Goal: Communication & Community: Answer question/provide support

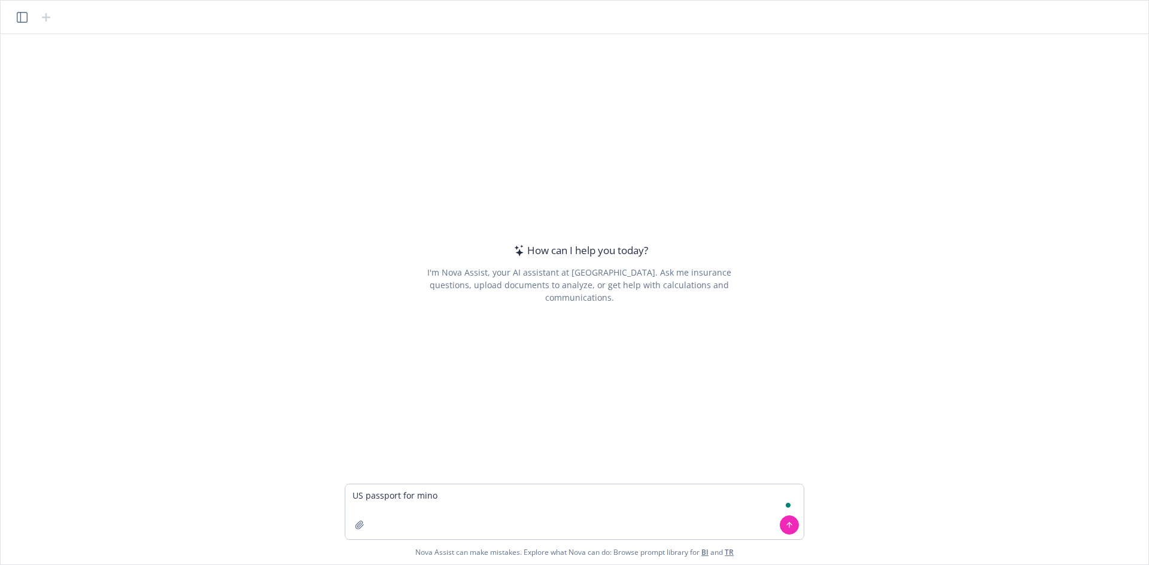
type textarea "US passport for minor"
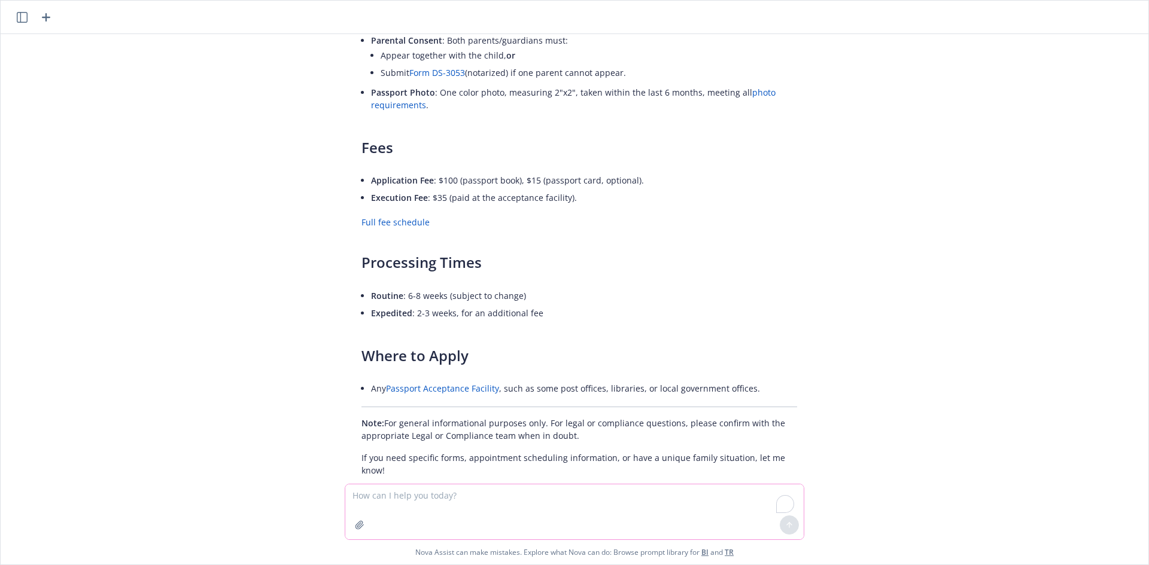
scroll to position [293, 0]
click at [360, 528] on icon "button" at bounding box center [360, 526] width 10 height 10
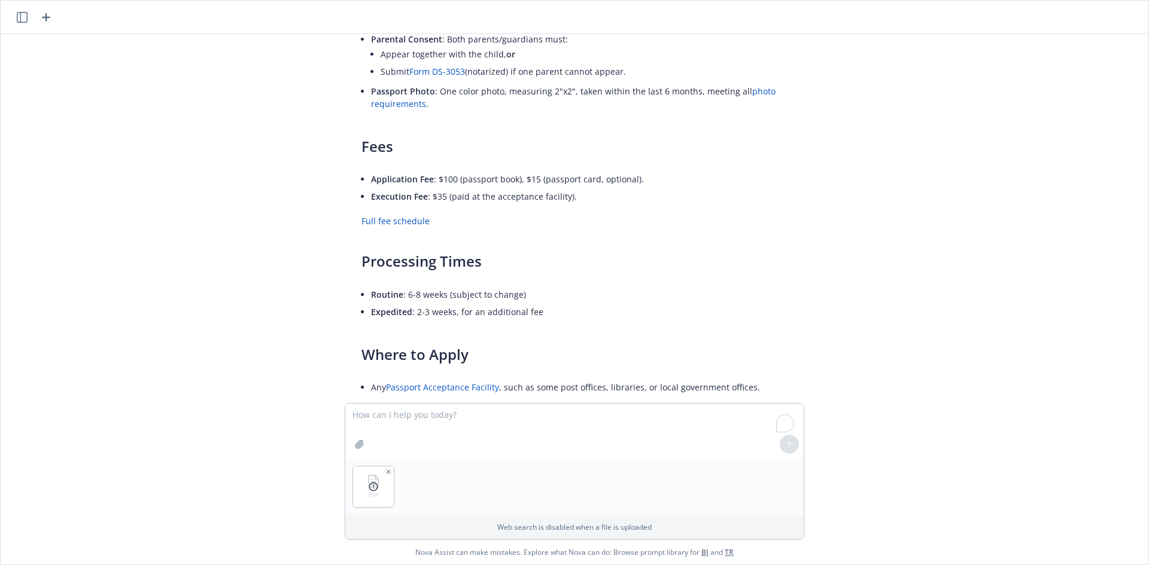
click at [501, 402] on div "Here’s a summary of key information regarding obtaining a U.S. passport for a m…" at bounding box center [579, 134] width 460 height 693
click at [509, 416] on textarea "To enrich screen reader interactions, please activate Accessibility in Grammarl…" at bounding box center [574, 431] width 458 height 55
paste textarea "Add the define of ordinance and law a, b, c. Double check the deductible and A,…"
click at [354, 410] on textarea "Add the define of ordinance and law a, b, c. Double check the deductible and A,…" at bounding box center [574, 431] width 458 height 55
drag, startPoint x: 715, startPoint y: 413, endPoint x: 766, endPoint y: 449, distance: 62.3
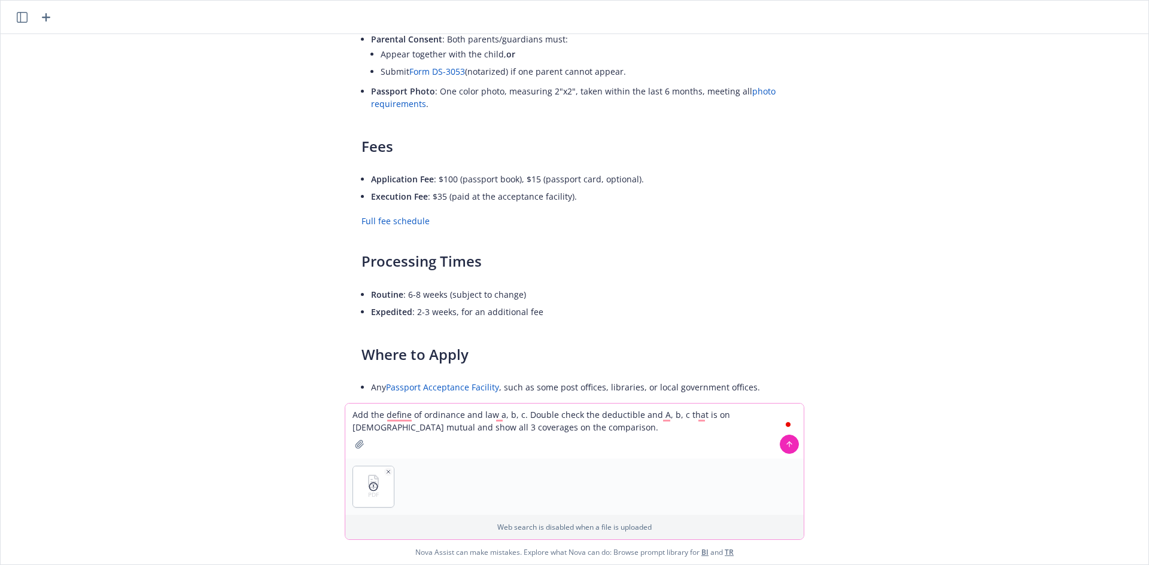
click at [778, 449] on div "Add the define of ordinance and law a, b, c. Double check the deductible and A,…" at bounding box center [574, 431] width 458 height 55
click at [728, 434] on textarea "Add the define of ordinance and law a, b, c. Double check the deductible and A,…" at bounding box center [574, 431] width 458 height 55
drag, startPoint x: 612, startPoint y: 424, endPoint x: 643, endPoint y: 412, distance: 32.8
click at [643, 412] on textarea "Add the define of ordinance and law a, b, c. Double check the deductible and A,…" at bounding box center [574, 431] width 458 height 55
type textarea "Add the define of ordinance and law a, b, c. Double check the deductible"
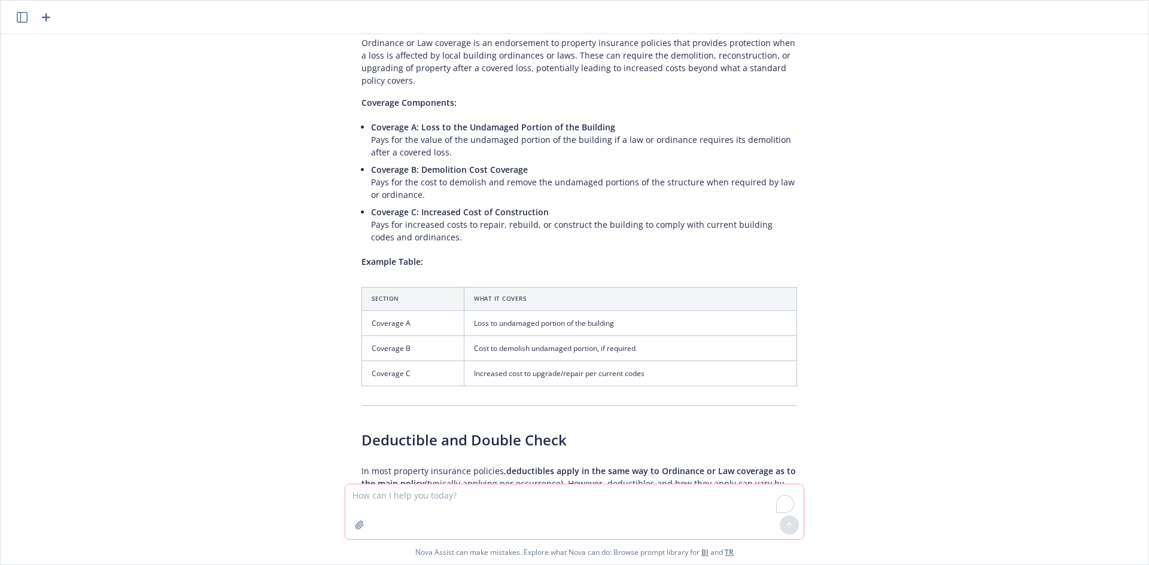
scroll to position [856, 0]
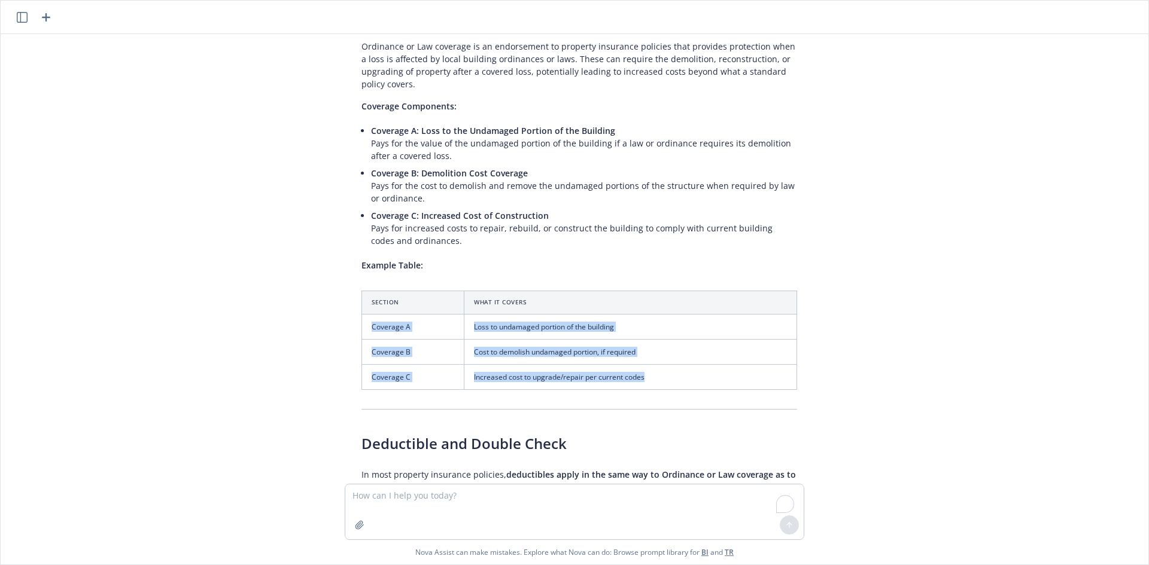
drag, startPoint x: 656, startPoint y: 352, endPoint x: 361, endPoint y: 305, distance: 298.8
click at [362, 314] on tbody "Coverage A Loss to undamaged portion of the building Coverage B Cost to demolis…" at bounding box center [579, 351] width 435 height 75
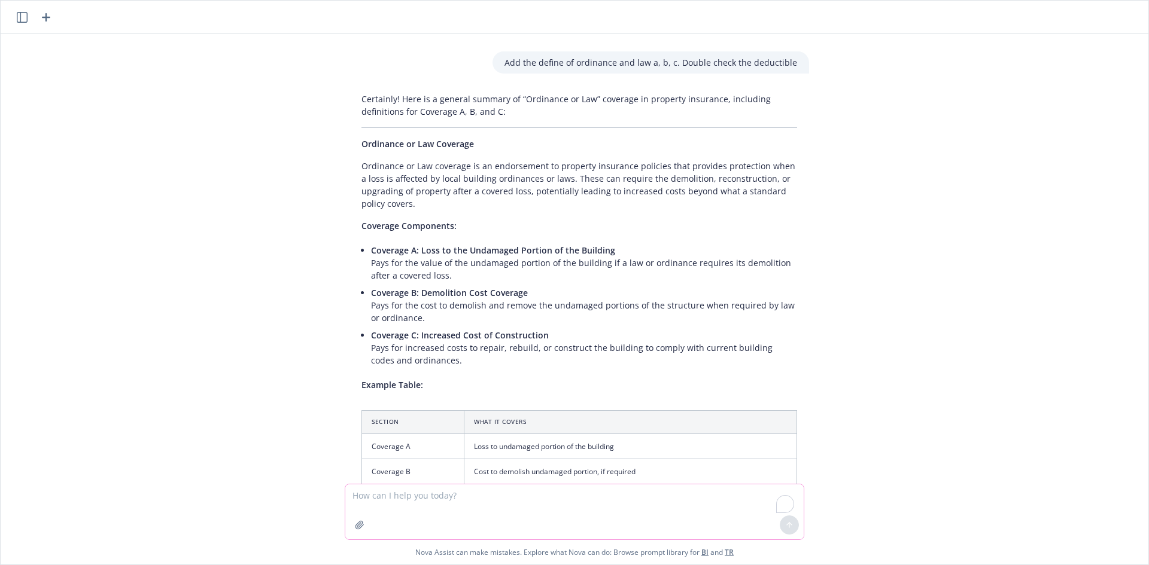
click at [475, 499] on textarea "To enrich screen reader interactions, please activate Accessibility in Grammarl…" at bounding box center [574, 512] width 458 height 55
type textarea "w"
click at [434, 327] on li "Coverage C: Increased Cost of Construction Pays for increased costs to repair, …" at bounding box center [584, 348] width 426 height 42
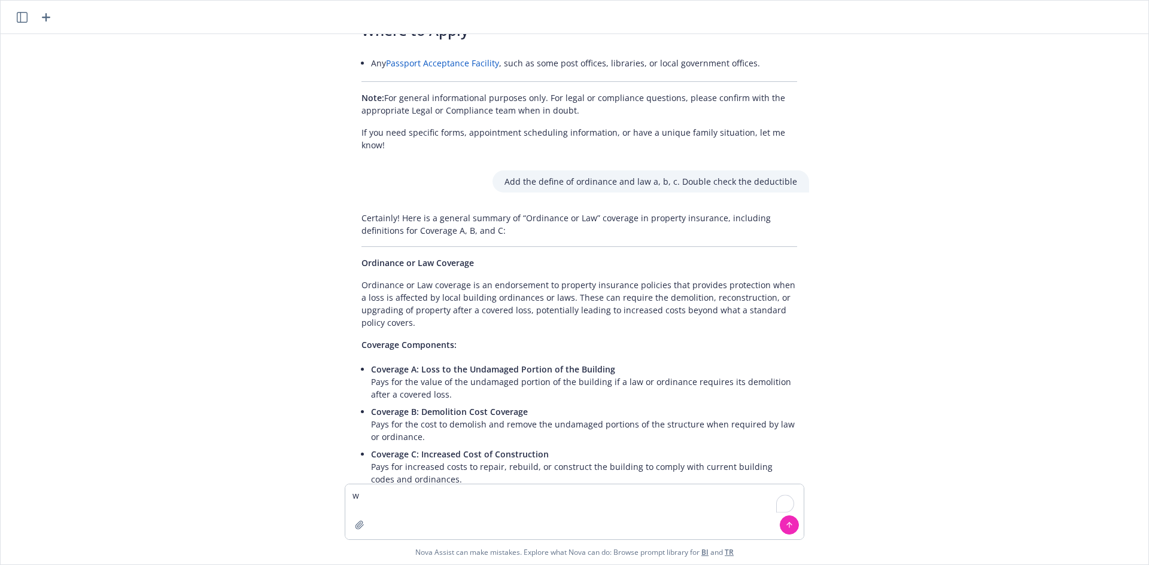
scroll to position [616, 0]
drag, startPoint x: 368, startPoint y: 495, endPoint x: 319, endPoint y: 479, distance: 51.7
click at [329, 479] on div "US passport for minor Here’s a summary of key information regarding obtaining a…" at bounding box center [575, 299] width 1148 height 531
click at [361, 525] on icon "button" at bounding box center [360, 526] width 10 height 10
click at [471, 502] on textarea "To enrich screen reader interactions, please activate Accessibility in Grammarl…" at bounding box center [574, 512] width 458 height 55
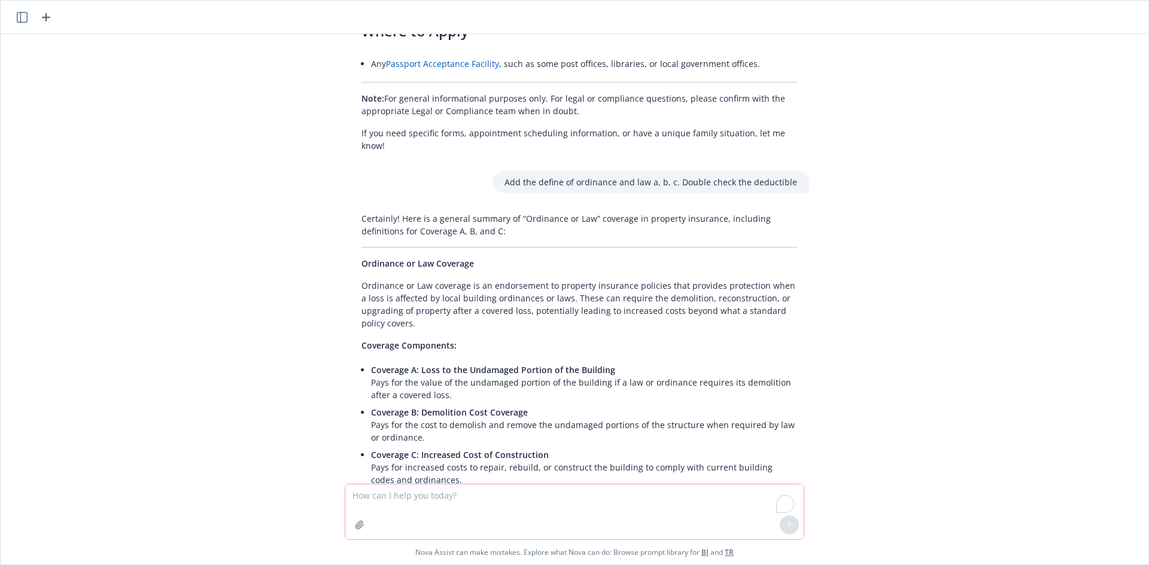
paste textarea "exclusions and conditions summary."
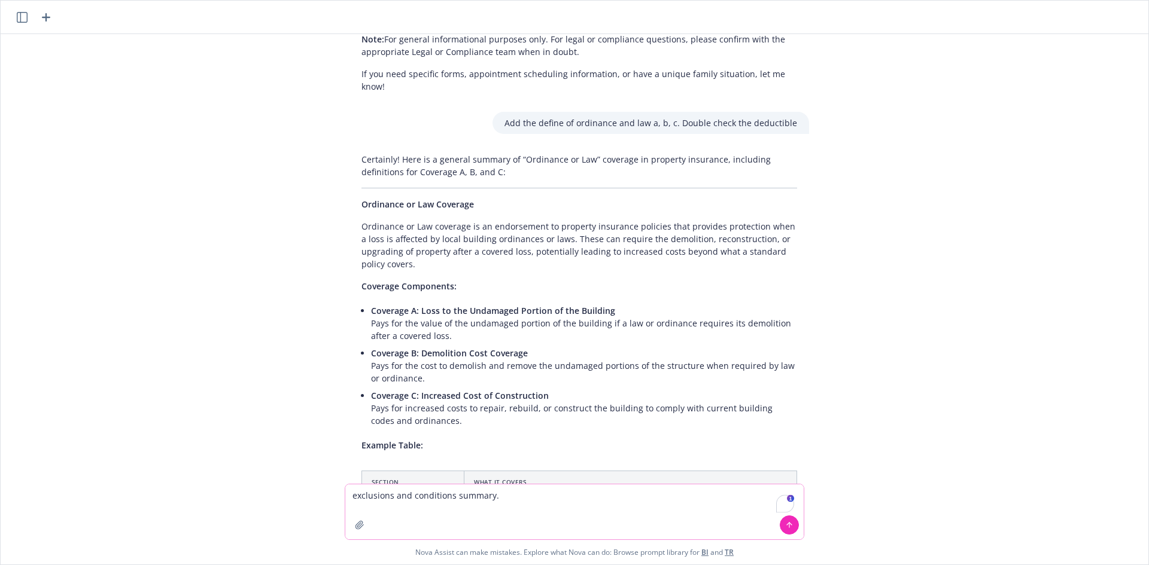
scroll to position [796, 0]
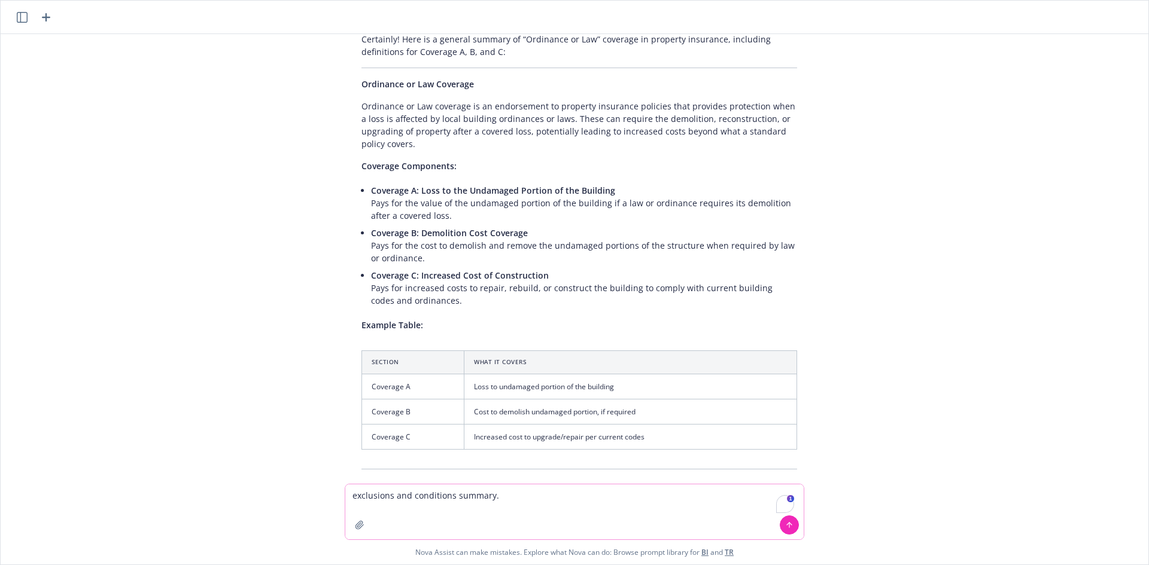
click at [355, 497] on textarea "exclusions and conditions summary." at bounding box center [574, 512] width 458 height 55
click at [343, 493] on div "US passport for minor Here’s a summary of key information regarding obtaining a…" at bounding box center [575, 299] width 1148 height 531
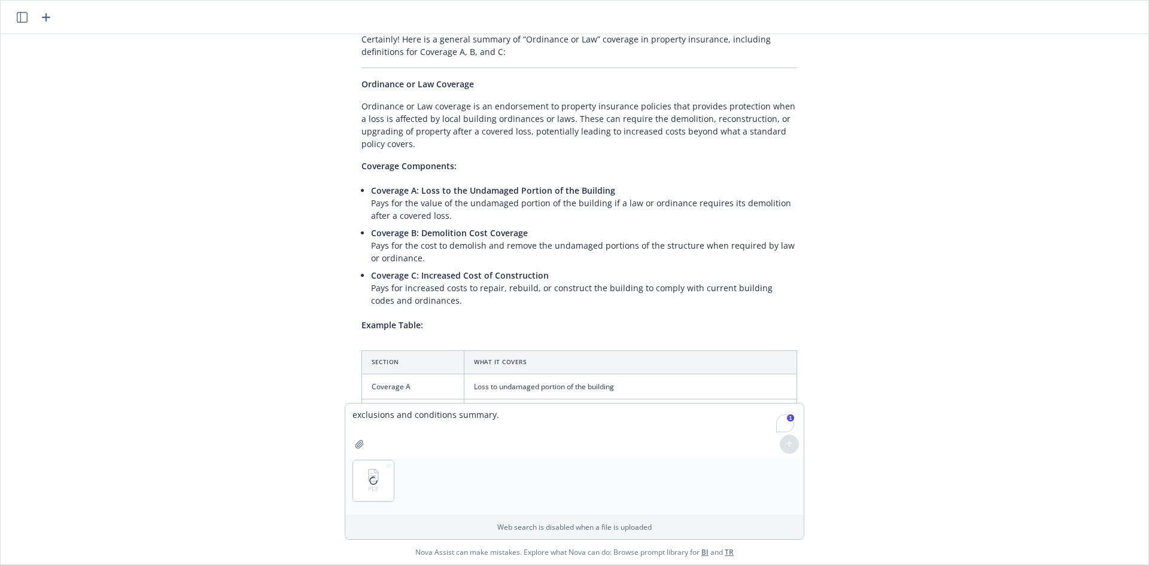
click at [354, 495] on div at bounding box center [373, 481] width 41 height 41
click at [351, 418] on textarea "exclusions and conditions summary." at bounding box center [574, 431] width 458 height 55
click at [484, 427] on textarea "Extract the exclusions and conditions summary." at bounding box center [574, 431] width 458 height 55
click at [542, 418] on textarea "Extract the exclusions and conditions summary." at bounding box center [574, 431] width 458 height 55
type textarea "Extract the exclusions and conditions summary of this policy"
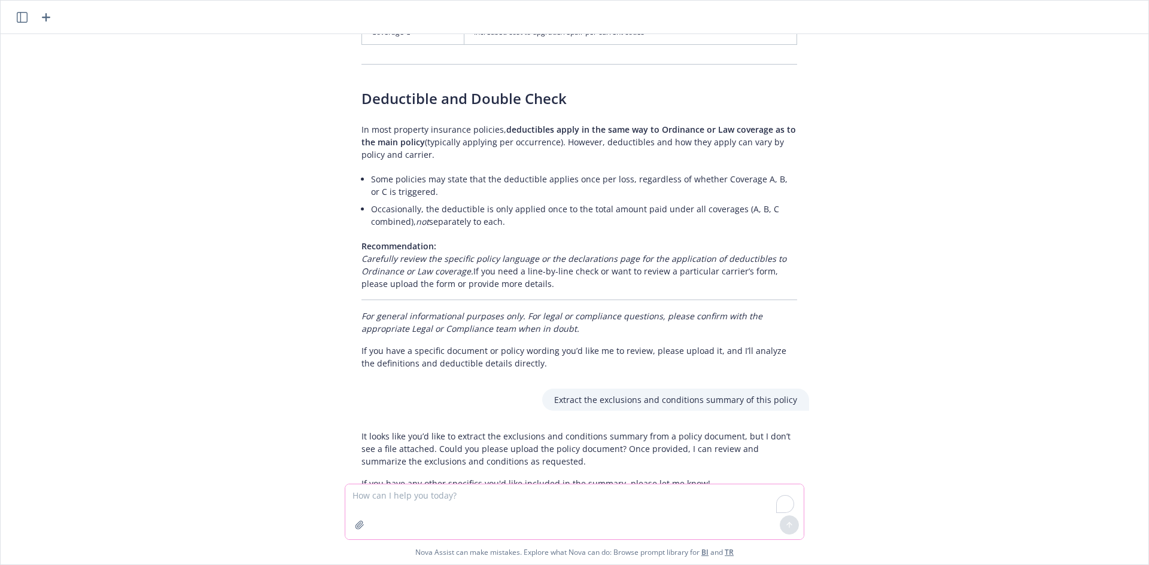
scroll to position [1215, 0]
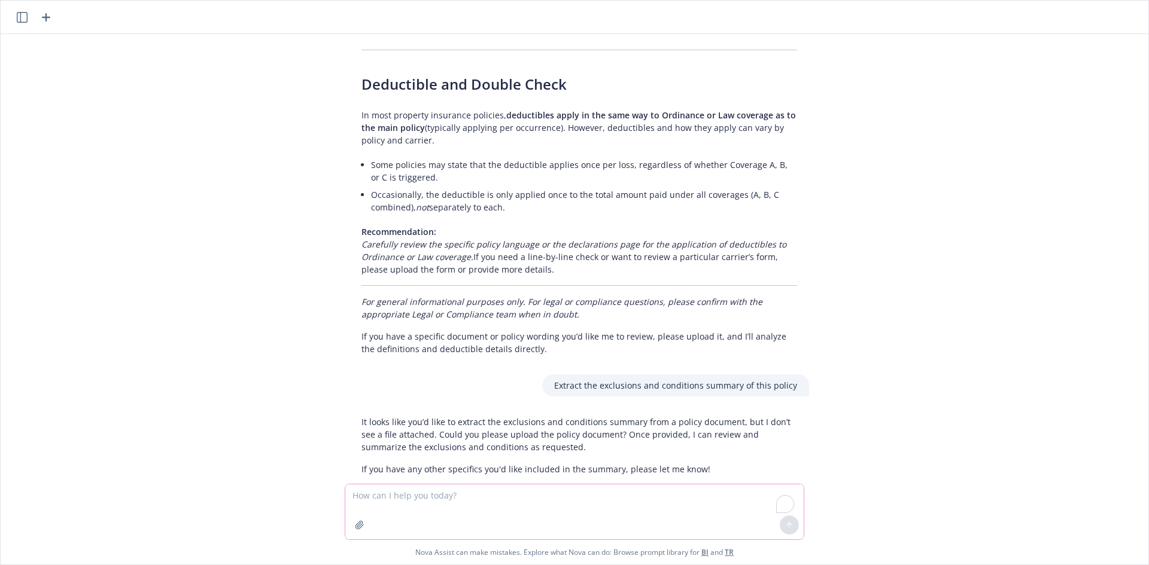
click at [354, 525] on button "button" at bounding box center [359, 525] width 19 height 19
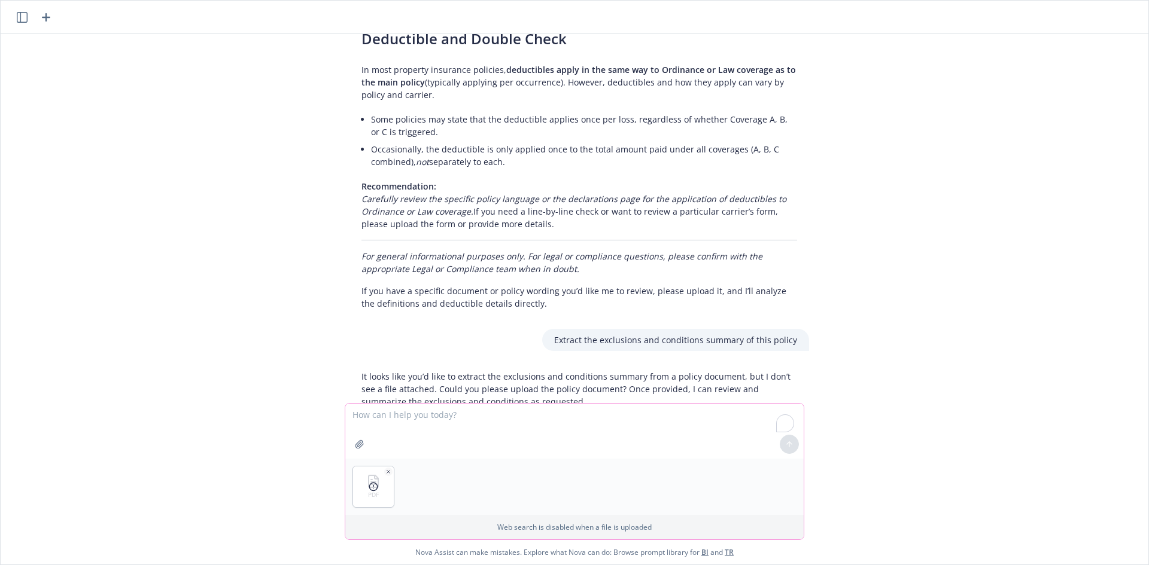
scroll to position [1296, 0]
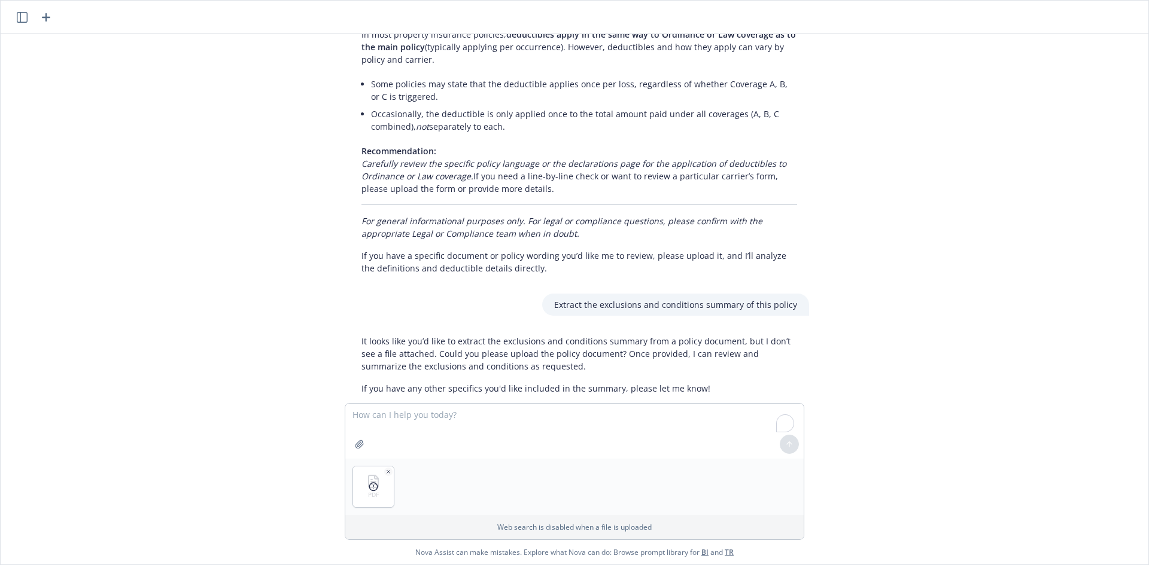
click at [375, 485] on icon at bounding box center [374, 487] width 10 height 10
click at [793, 445] on div at bounding box center [789, 444] width 29 height 29
click at [616, 434] on textarea "To enrich screen reader interactions, please activate Accessibility in Grammarl…" at bounding box center [574, 431] width 458 height 55
click at [373, 486] on line at bounding box center [373, 486] width 0 height 2
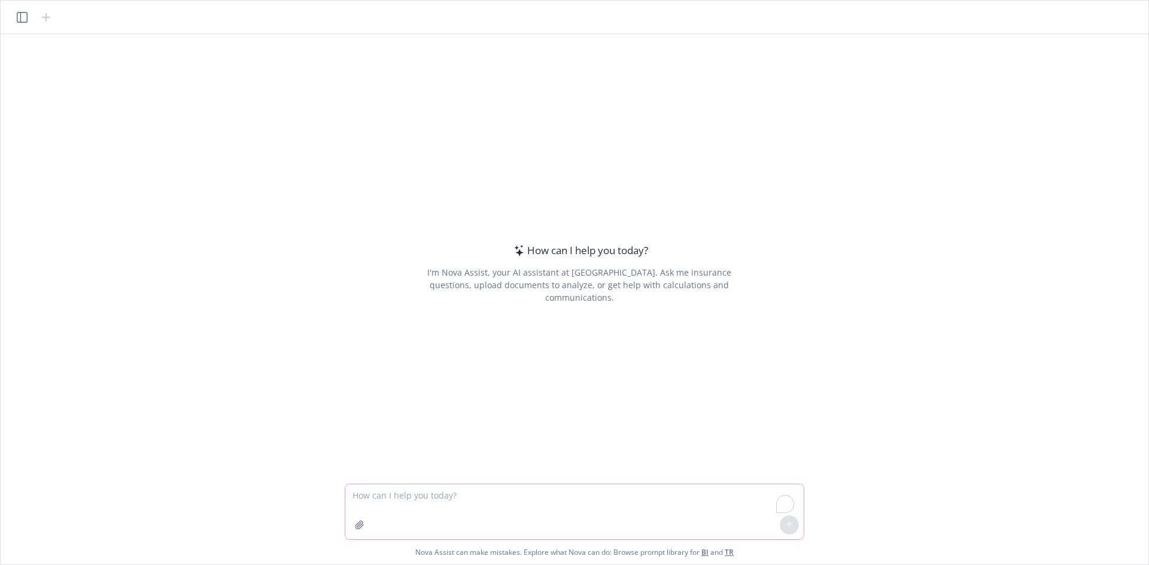
click at [358, 527] on icon "button" at bounding box center [360, 526] width 10 height 10
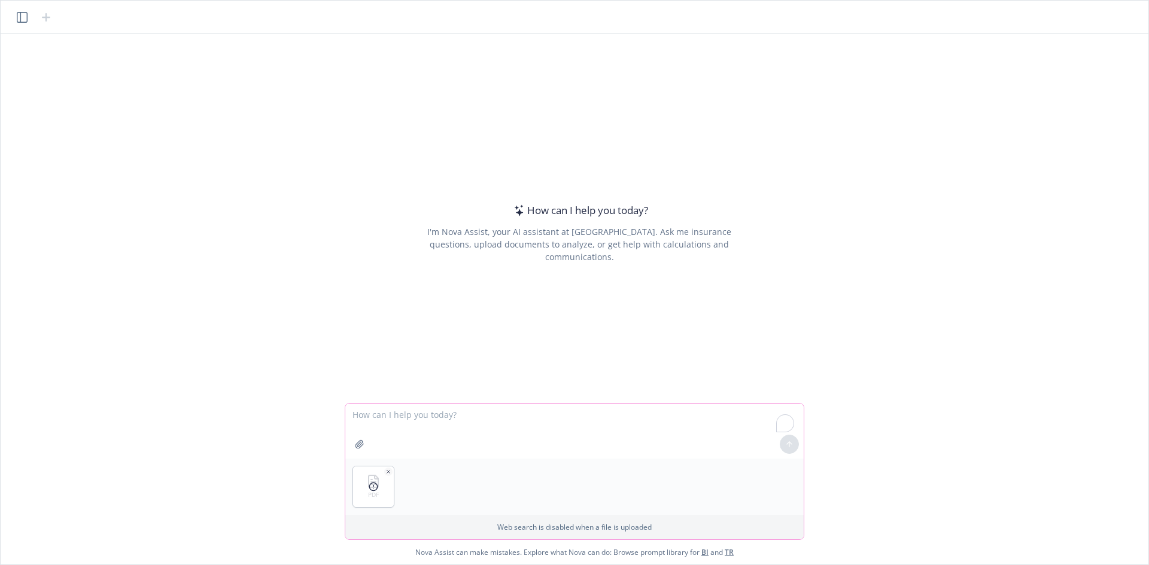
click at [526, 421] on textarea "To enrich screen reader interactions, please activate Accessibility in Grammarl…" at bounding box center [574, 431] width 458 height 55
paste textarea "exclusions and conditions summary."
type textarea "exclusions and conditions summary."
click at [787, 442] on icon at bounding box center [789, 444] width 8 height 8
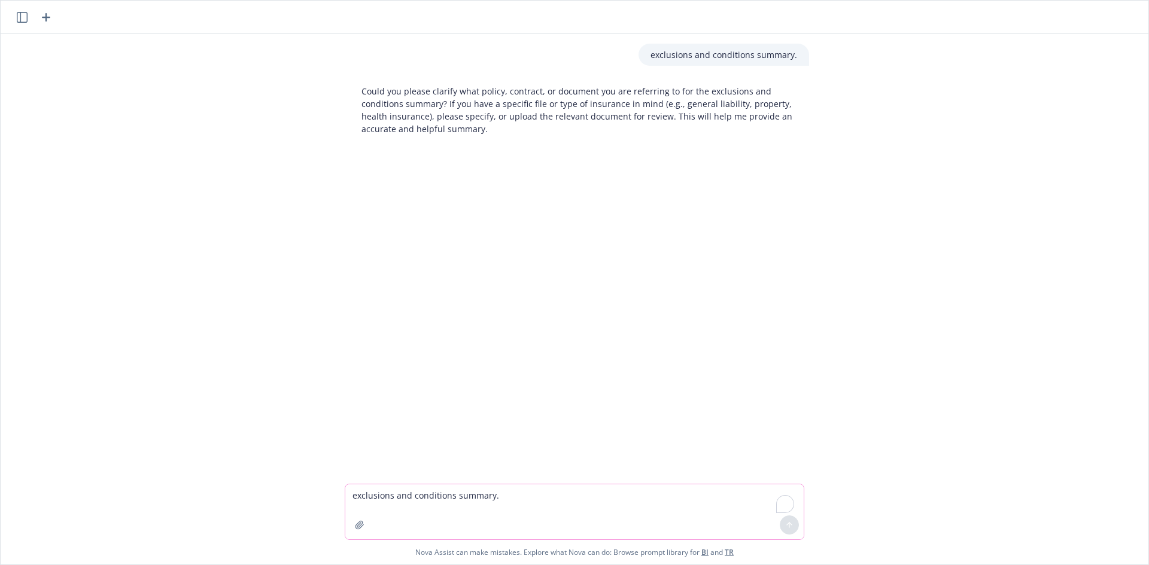
click at [360, 522] on icon "button" at bounding box center [360, 526] width 10 height 10
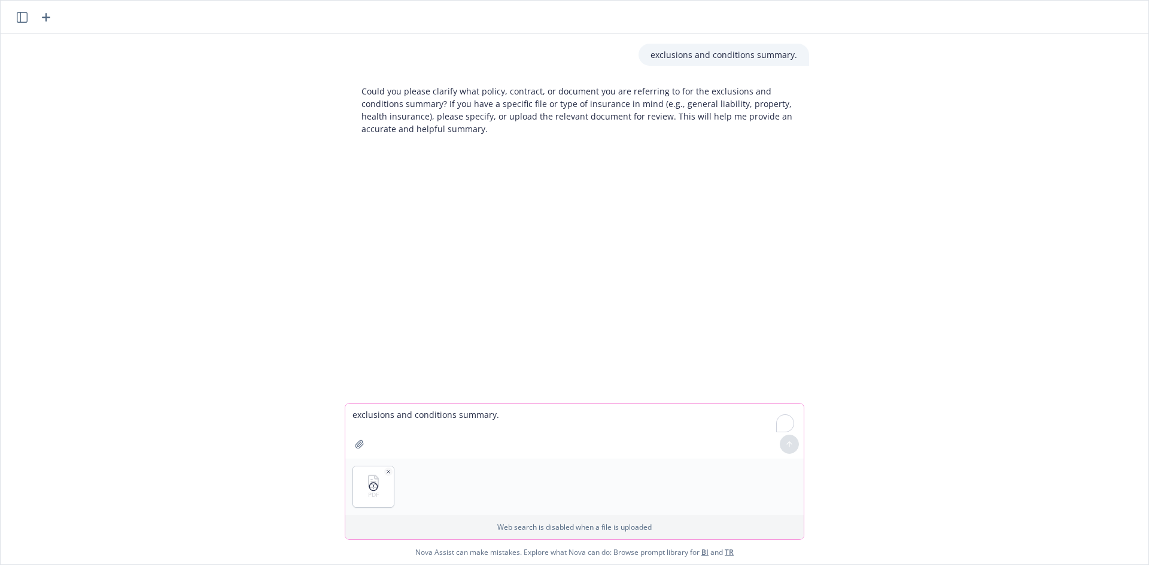
click at [385, 469] on icon "button" at bounding box center [388, 472] width 6 height 6
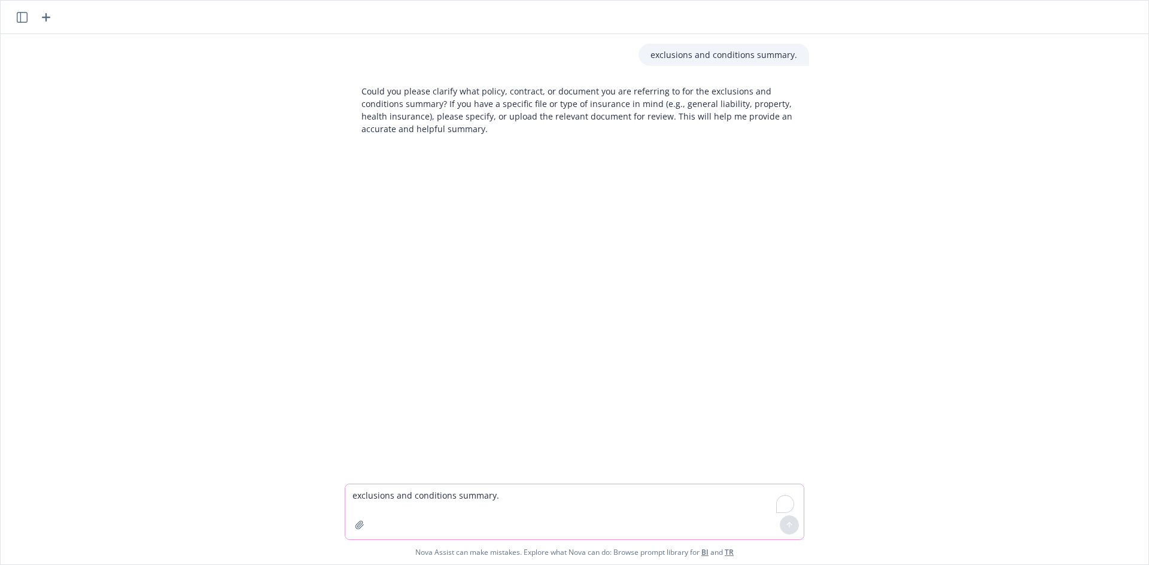
click at [355, 526] on icon "button" at bounding box center [359, 525] width 8 height 8
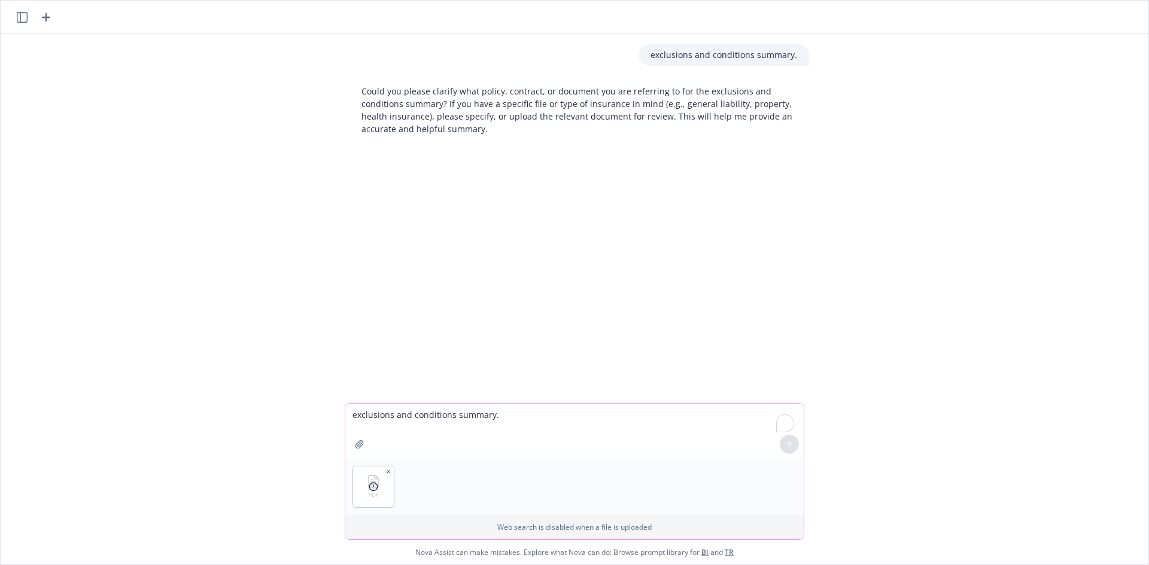
click at [584, 431] on textarea "exclusions and conditions summary." at bounding box center [574, 431] width 458 height 55
click at [375, 485] on icon at bounding box center [374, 487] width 10 height 10
click at [560, 429] on textarea "exclusions and conditions summary." at bounding box center [574, 431] width 458 height 55
paste textarea "Hi @Vikas K not sure but attaching documents does not work on my Nova"
type textarea "Hi @Vikas K not sure but attaching documents does not work on my Nova Fix"
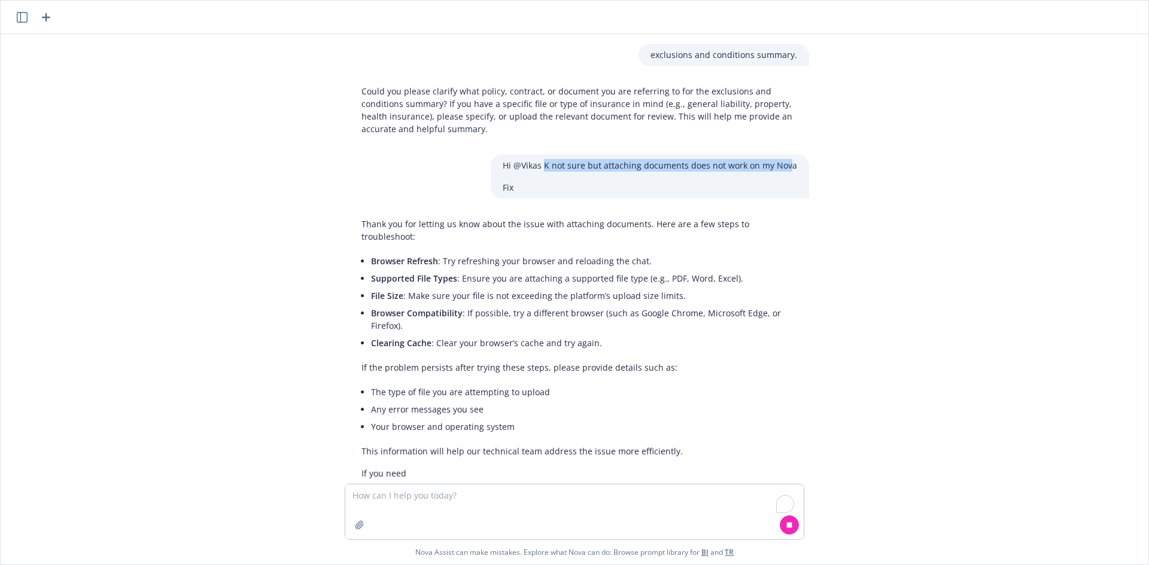
drag, startPoint x: 790, startPoint y: 165, endPoint x: 448, endPoint y: 156, distance: 342.4
click at [519, 159] on div "Hi @Vikas K not sure but attaching documents does not work on my Nova Fix" at bounding box center [650, 176] width 318 height 44
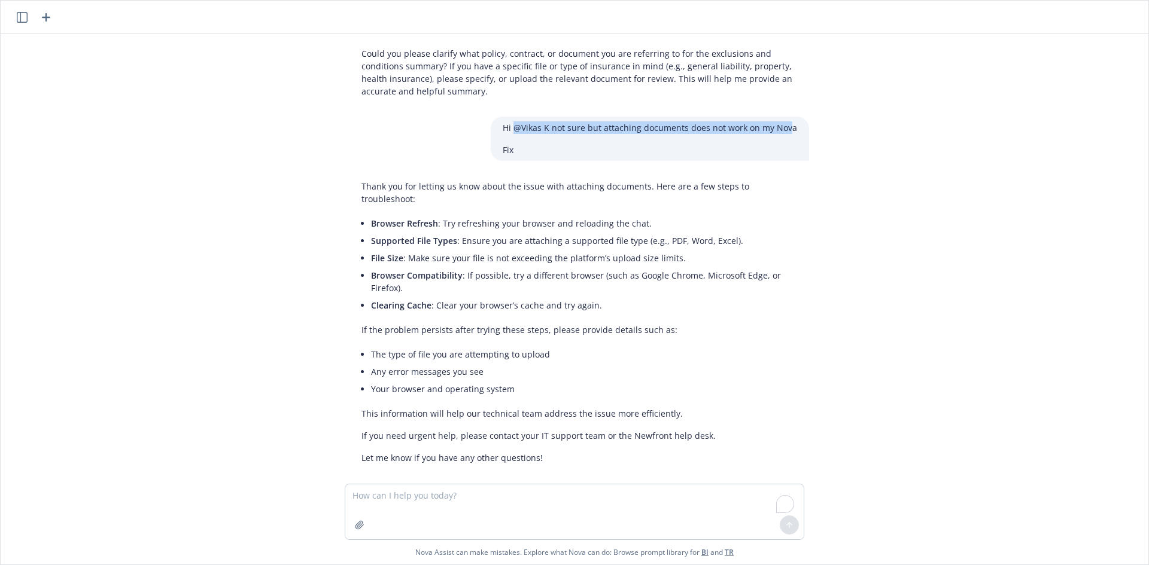
scroll to position [39, 0]
click at [455, 506] on textarea "To enrich screen reader interactions, please activate Accessibility in Grammarl…" at bounding box center [574, 512] width 458 height 55
paste textarea "Hi @Vikas K not sure but attaching documents does not work on my Nova"
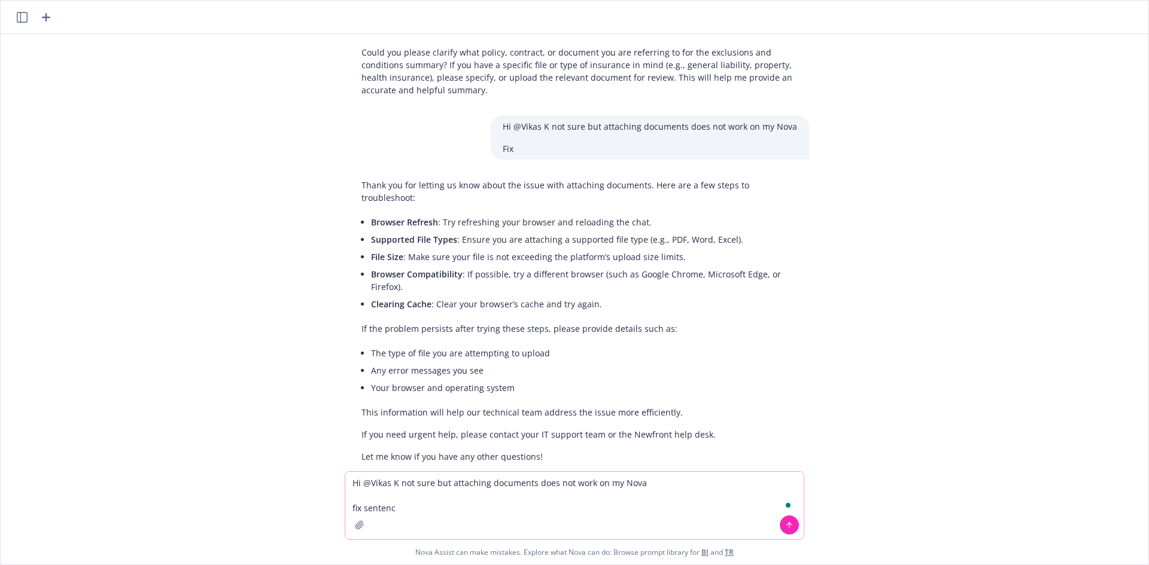
type textarea "Hi @Vikas K not sure but attaching documents does not work on my Nova fix sente…"
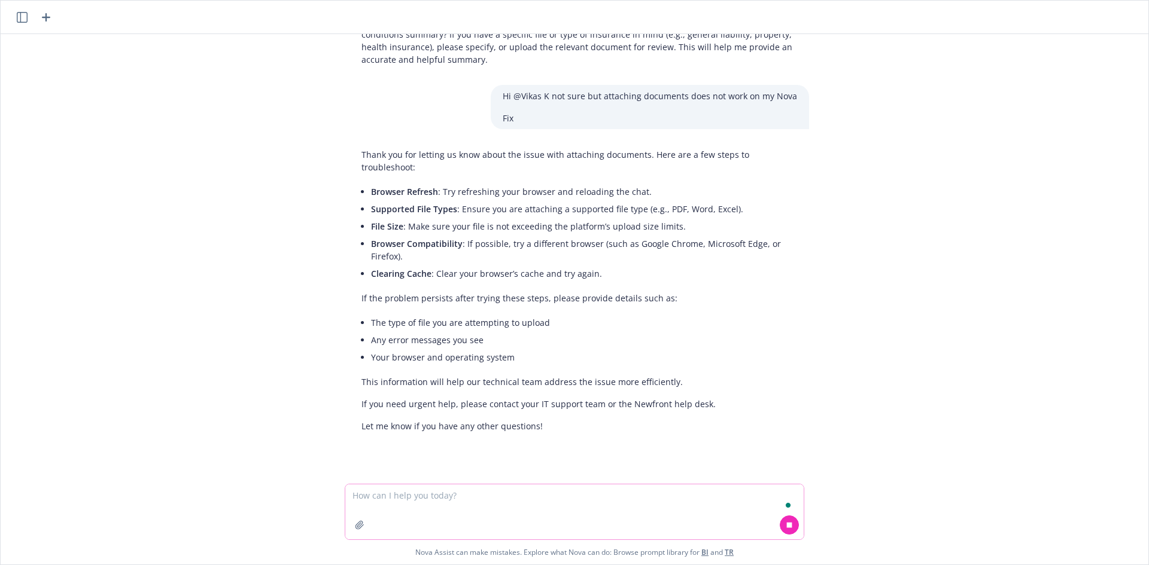
scroll to position [117, 0]
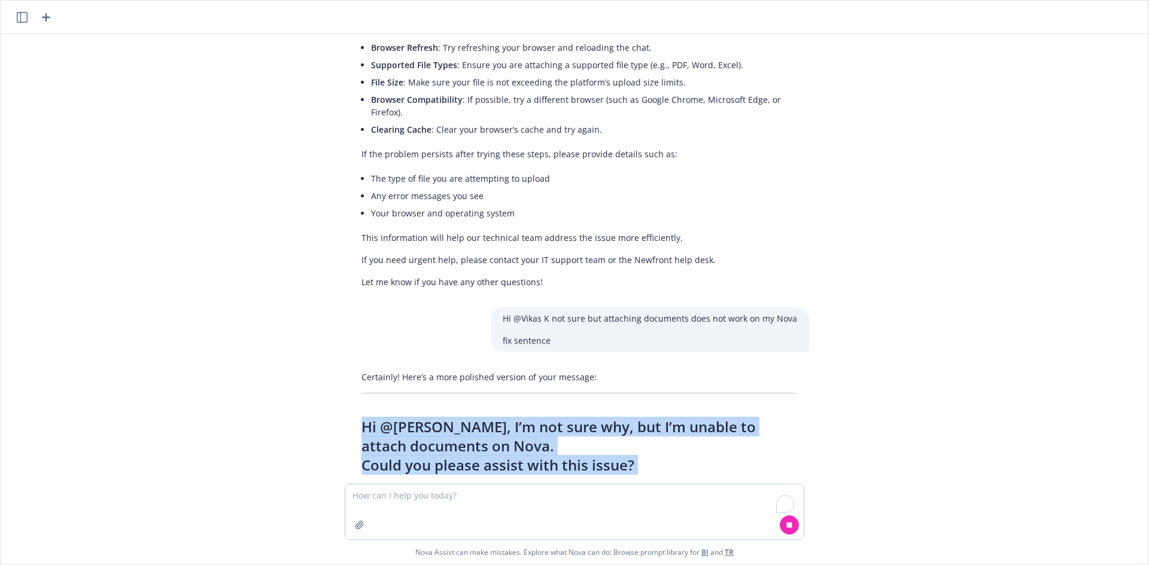
drag, startPoint x: 344, startPoint y: 442, endPoint x: 573, endPoint y: 473, distance: 230.8
click at [570, 475] on div "Certainly! Here’s a more polished version of your message: Hi @[PERSON_NAME], I…" at bounding box center [579, 436] width 479 height 141
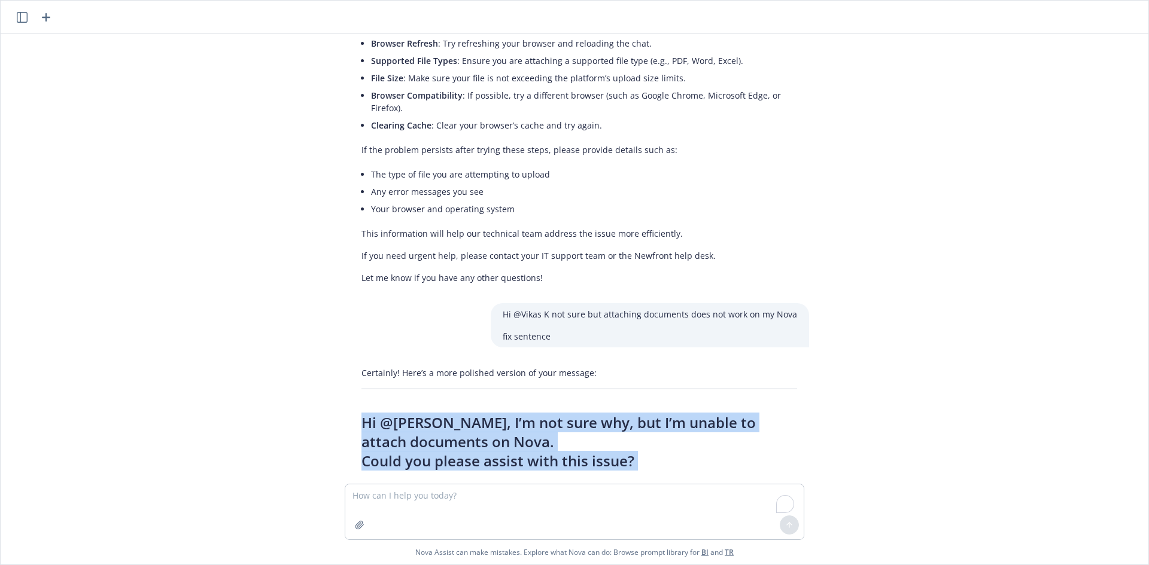
scroll to position [253, 0]
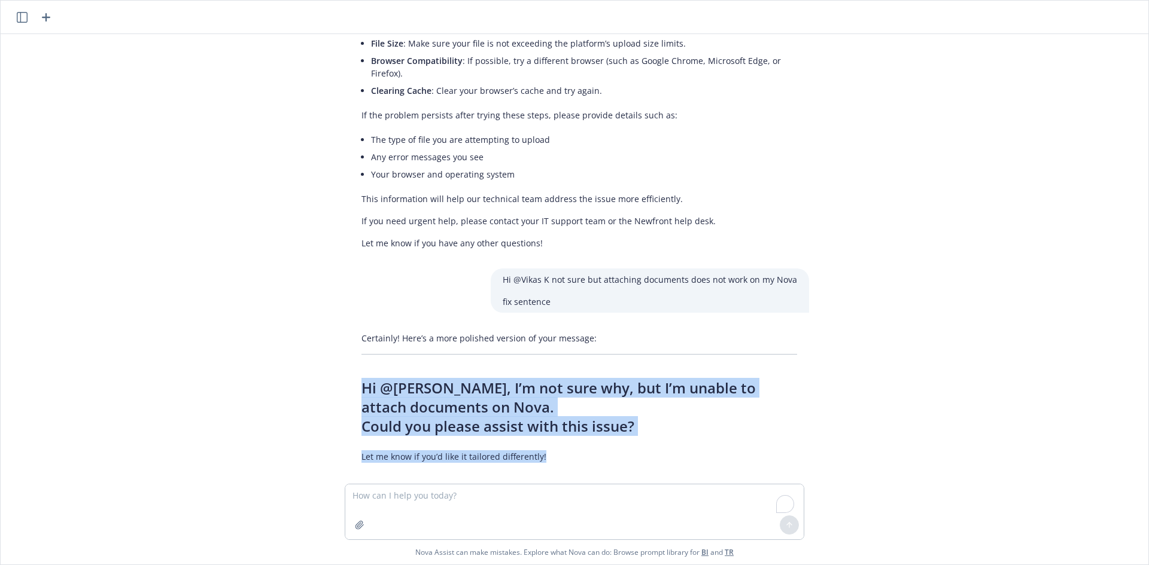
click at [662, 412] on h2 "Hi @[PERSON_NAME], I’m not sure why, but I’m unable to attach documents on Nova…" at bounding box center [579, 407] width 436 height 57
drag, startPoint x: 641, startPoint y: 408, endPoint x: 346, endPoint y: 361, distance: 298.2
click at [349, 363] on div "Certainly! Here’s a more polished version of your message: Hi @[PERSON_NAME], I…" at bounding box center [579, 397] width 460 height 141
copy h2 "Hi @[PERSON_NAME], I’m not sure why, but I’m unable to attach documents on Nova…"
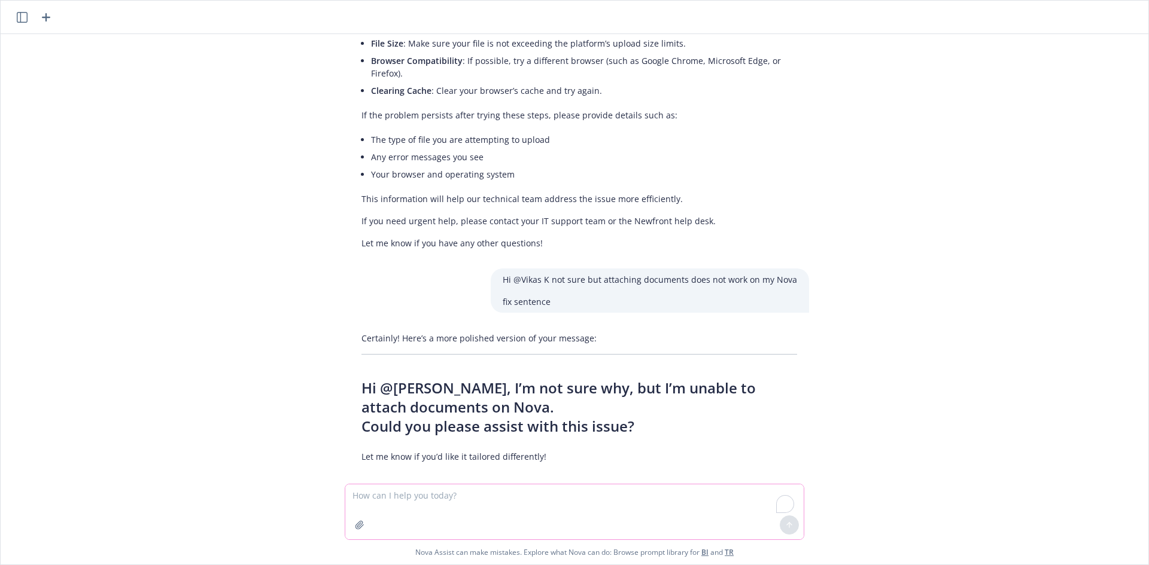
click at [506, 504] on textarea "To enrich screen reader interactions, please activate Accessibility in Grammarl…" at bounding box center [574, 512] width 458 height 55
click at [407, 503] on textarea "To enrich screen reader interactions, please activate Accessibility in Grammarl…" at bounding box center [574, 512] width 458 height 55
click at [354, 528] on button "button" at bounding box center [359, 525] width 19 height 19
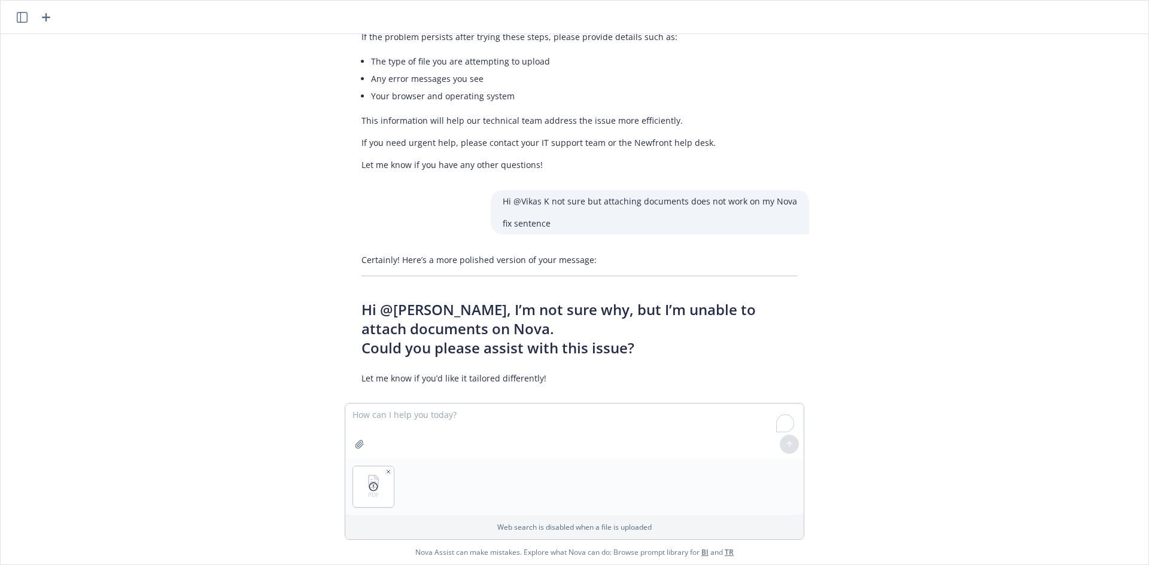
scroll to position [333, 0]
click at [491, 445] on textarea "To enrich screen reader interactions, please activate Accessibility in Grammarl…" at bounding box center [574, 431] width 458 height 55
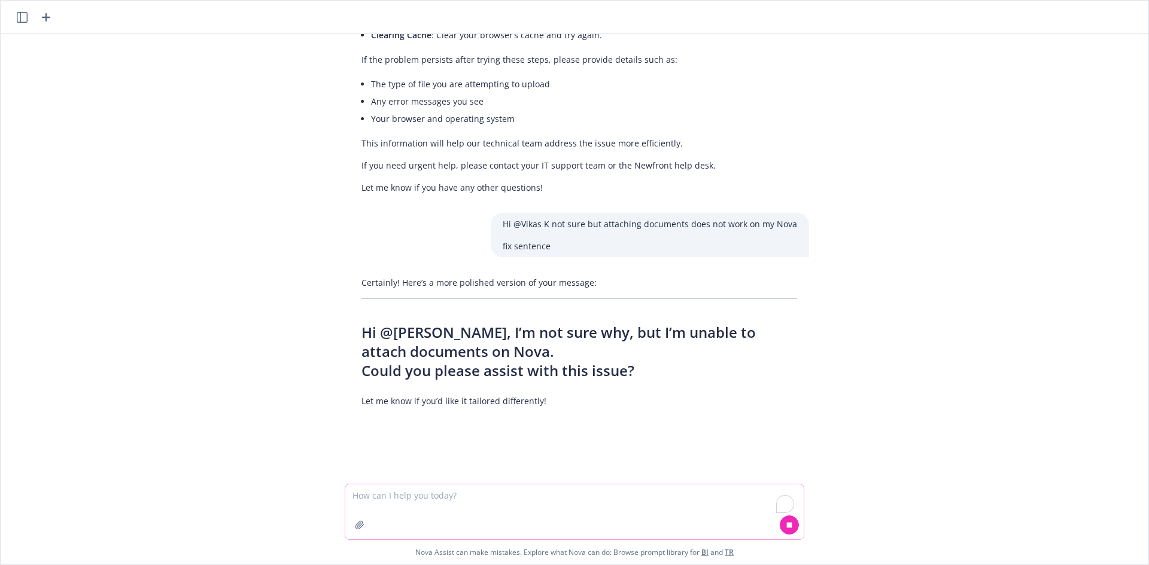
click at [494, 421] on div "exclusions and conditions summary. Could you please clarify what policy, contra…" at bounding box center [575, 299] width 1148 height 531
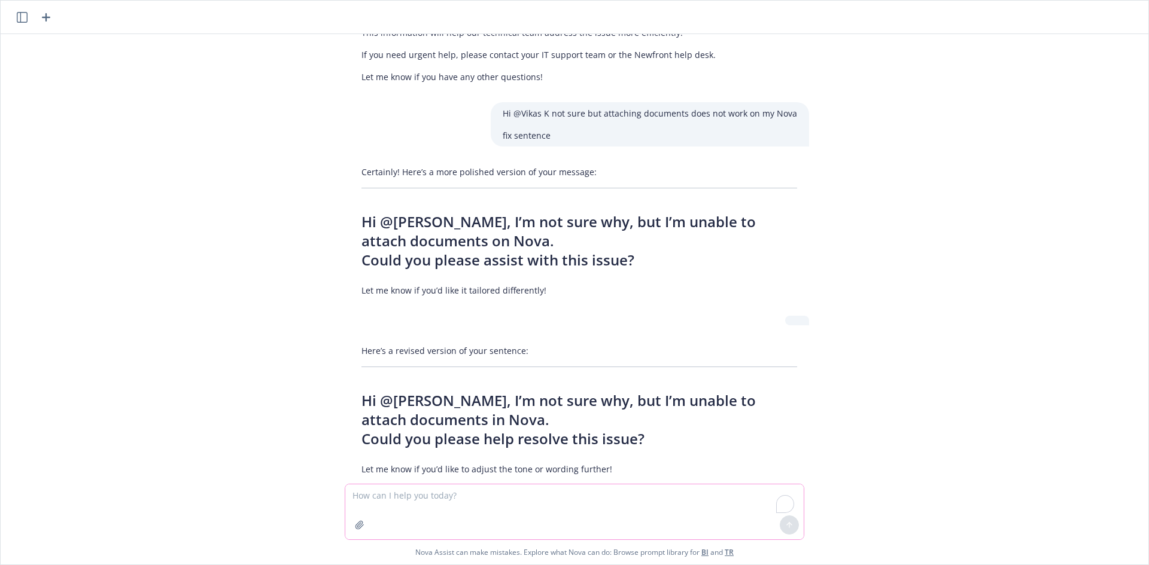
scroll to position [431, 0]
